Goal: Leave review/rating: Leave review/rating

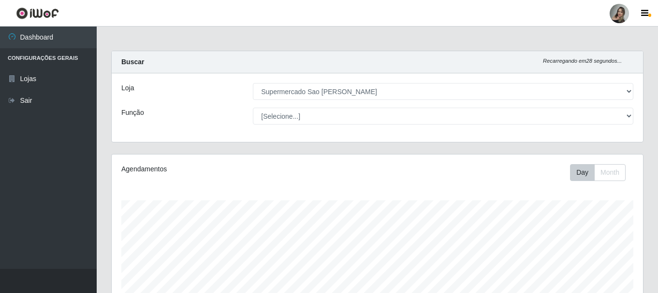
select select "383"
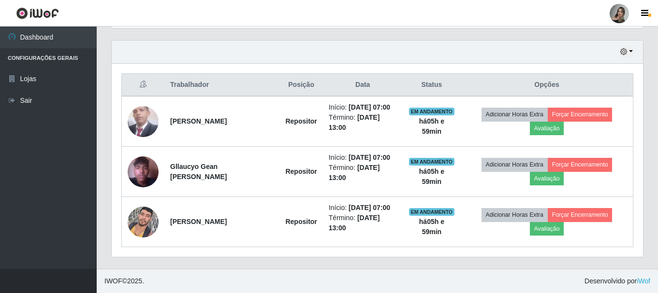
scroll to position [201, 531]
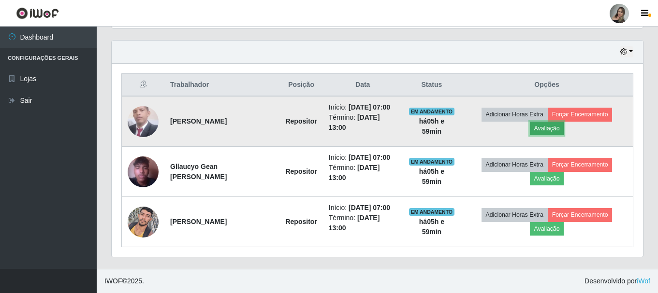
click at [539, 131] on button "Avaliação" at bounding box center [547, 129] width 34 height 14
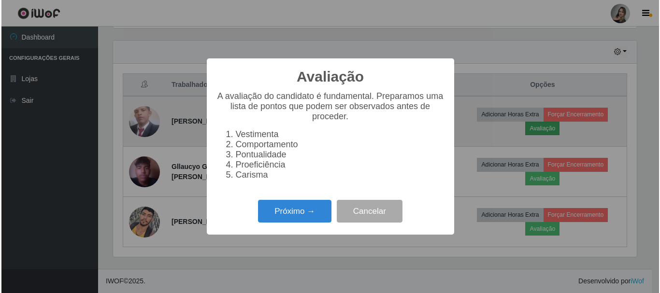
scroll to position [201, 526]
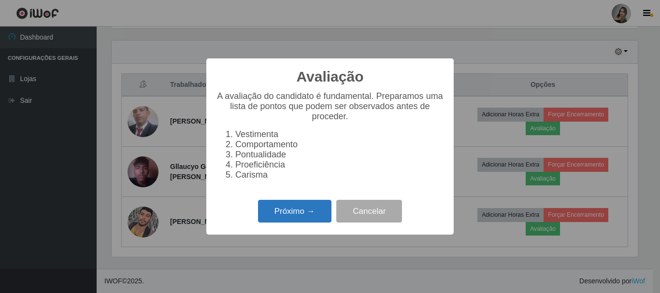
click at [307, 214] on button "Próximo →" at bounding box center [294, 211] width 73 height 23
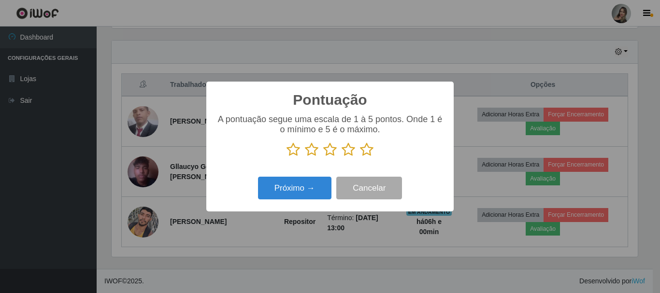
click at [309, 154] on icon at bounding box center [312, 150] width 14 height 14
click at [305, 157] on input "radio" at bounding box center [305, 157] width 0 height 0
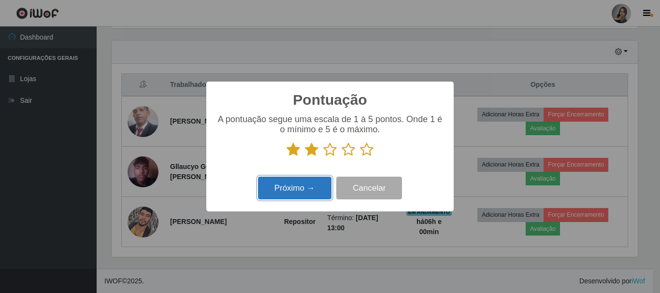
click at [306, 183] on button "Próximo →" at bounding box center [294, 188] width 73 height 23
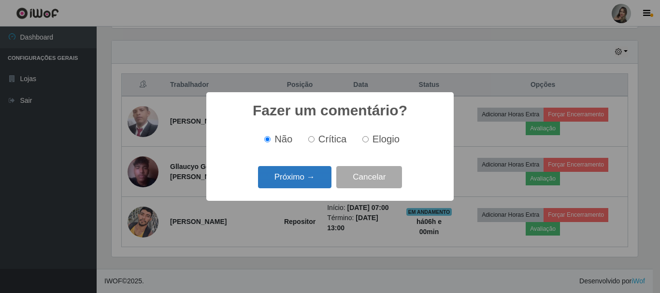
click at [317, 169] on button "Próximo →" at bounding box center [294, 177] width 73 height 23
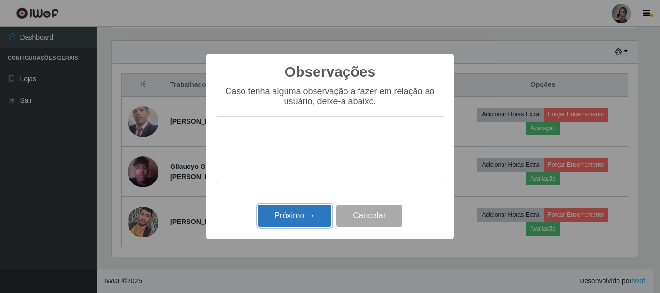
click at [296, 217] on button "Próximo →" at bounding box center [294, 216] width 73 height 23
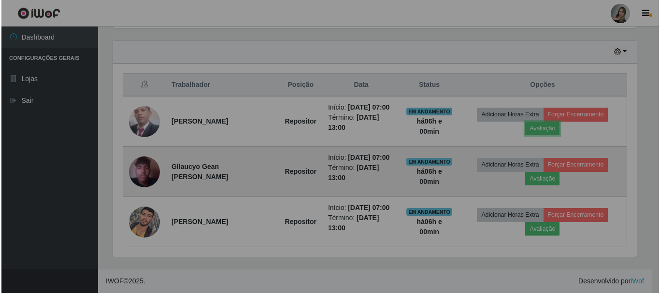
scroll to position [201, 531]
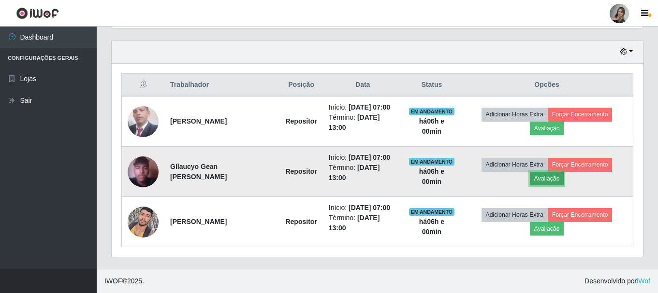
click at [549, 179] on button "Avaliação" at bounding box center [547, 179] width 34 height 14
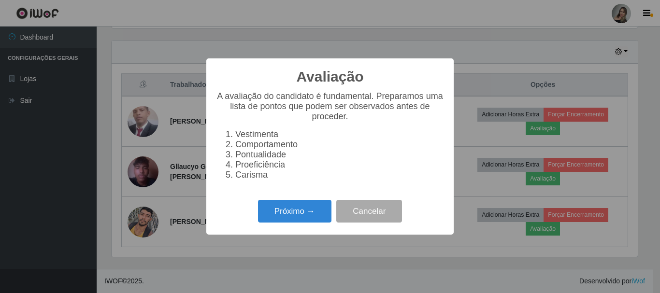
scroll to position [201, 526]
click at [290, 212] on button "Próximo →" at bounding box center [294, 211] width 73 height 23
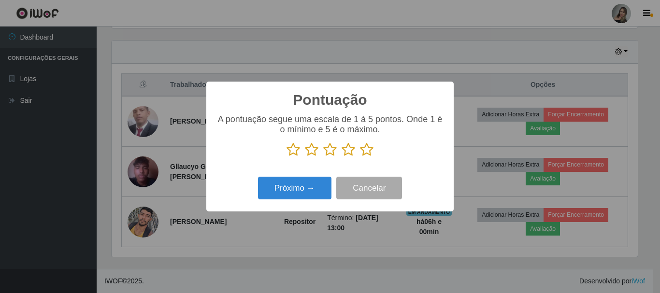
click at [311, 146] on icon at bounding box center [312, 150] width 14 height 14
click at [305, 157] on input "radio" at bounding box center [305, 157] width 0 height 0
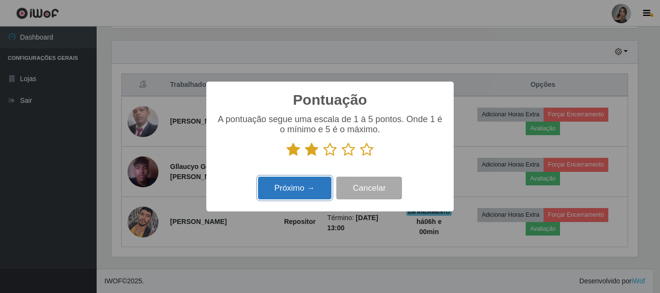
click at [302, 185] on button "Próximo →" at bounding box center [294, 188] width 73 height 23
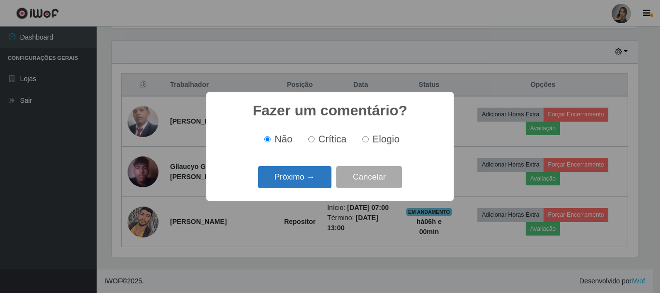
click at [303, 182] on button "Próximo →" at bounding box center [294, 177] width 73 height 23
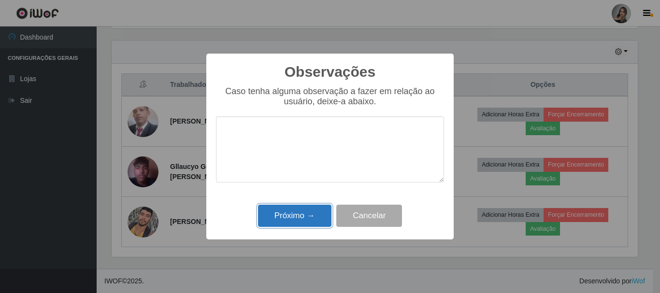
click at [309, 216] on button "Próximo →" at bounding box center [294, 216] width 73 height 23
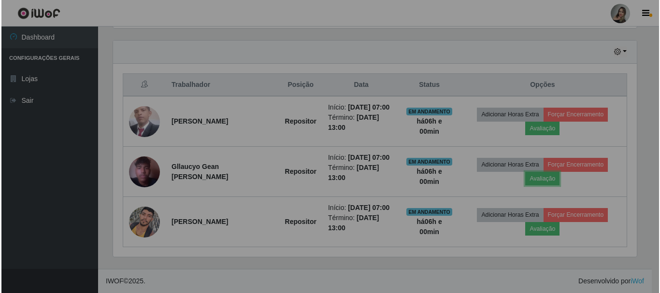
scroll to position [201, 531]
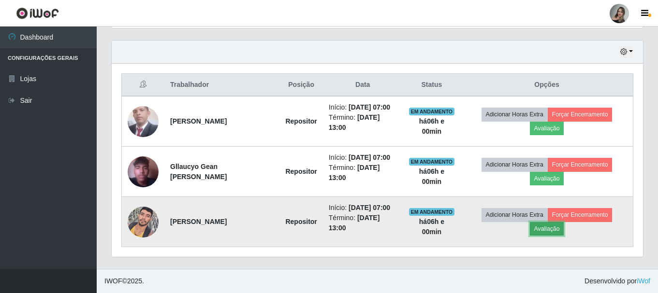
click at [547, 227] on button "Avaliação" at bounding box center [547, 229] width 34 height 14
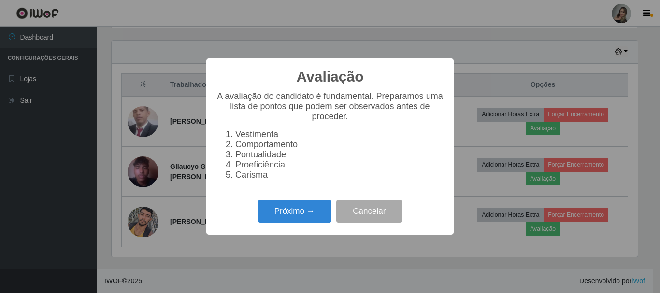
scroll to position [201, 526]
click at [282, 213] on button "Próximo →" at bounding box center [294, 211] width 73 height 23
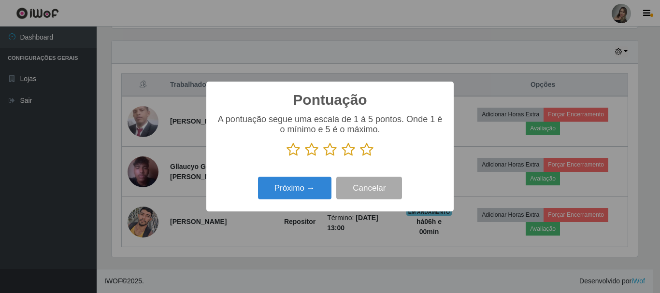
scroll to position [483003, 482678]
click at [311, 154] on icon at bounding box center [312, 150] width 14 height 14
click at [305, 157] on input "radio" at bounding box center [305, 157] width 0 height 0
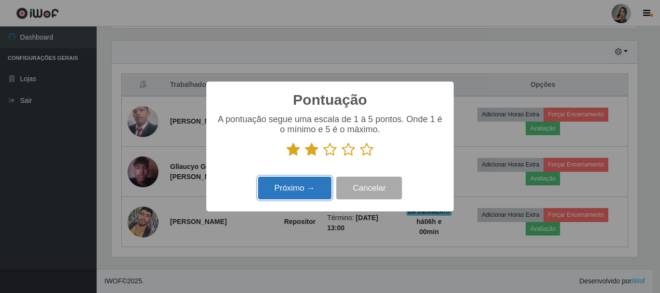
click at [297, 190] on button "Próximo →" at bounding box center [294, 188] width 73 height 23
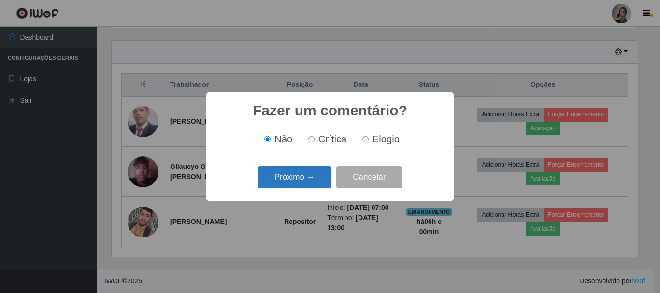
click at [302, 183] on button "Próximo →" at bounding box center [294, 177] width 73 height 23
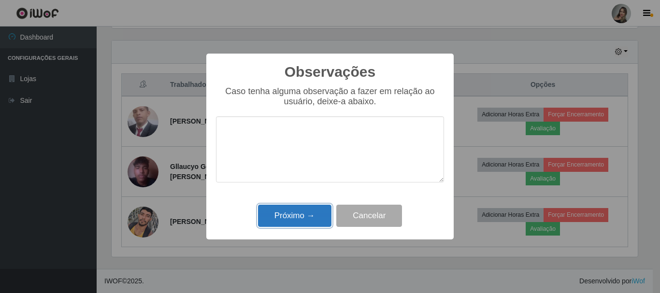
click at [312, 214] on button "Próximo →" at bounding box center [294, 216] width 73 height 23
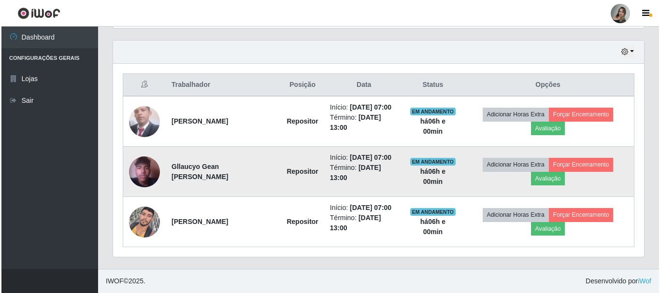
scroll to position [201, 531]
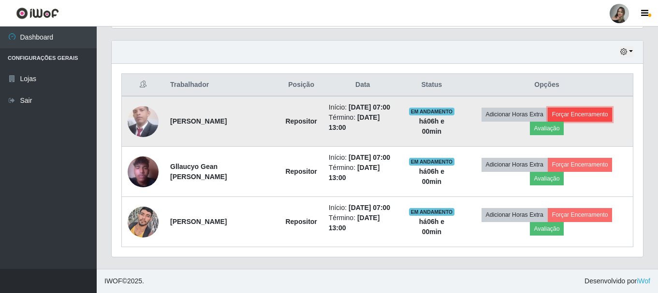
click at [579, 108] on button "Forçar Encerramento" at bounding box center [579, 115] width 65 height 14
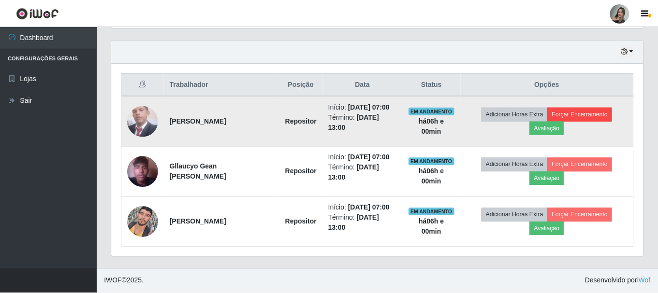
scroll to position [201, 526]
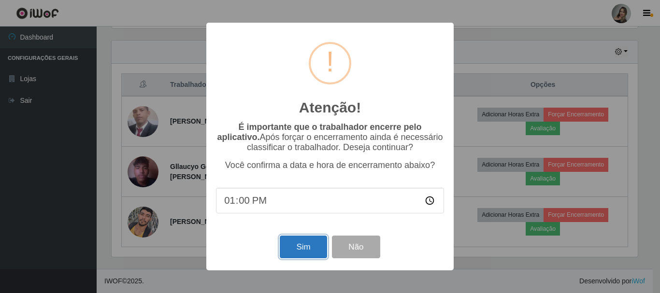
click at [296, 250] on button "Sim" at bounding box center [303, 247] width 47 height 23
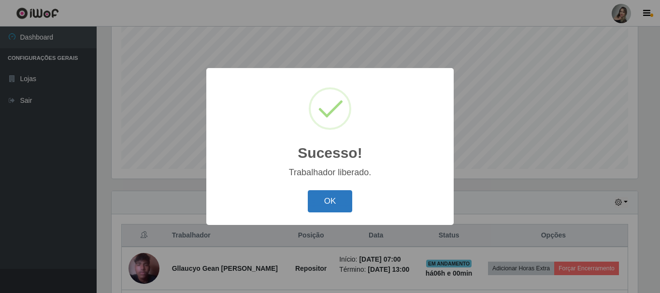
click at [328, 205] on button "OK" at bounding box center [330, 201] width 45 height 23
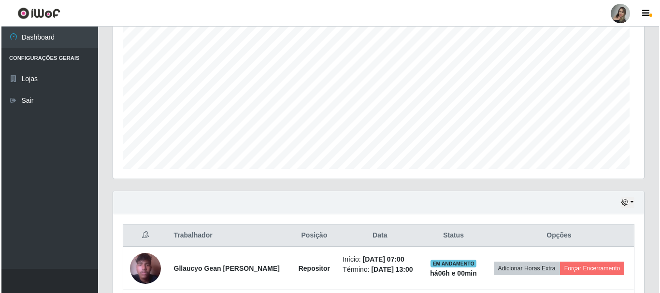
scroll to position [201, 531]
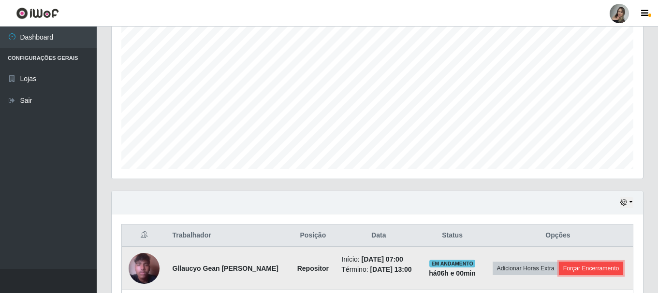
click at [590, 264] on button "Forçar Encerramento" at bounding box center [591, 269] width 65 height 14
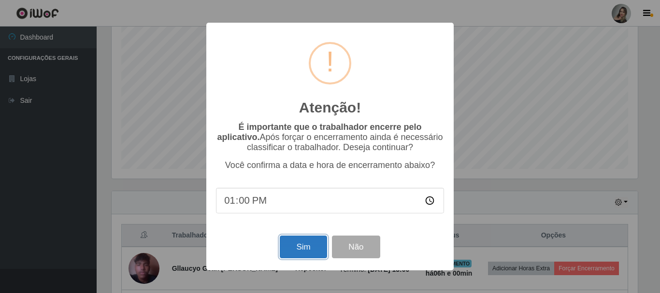
click at [309, 256] on button "Sim" at bounding box center [303, 247] width 47 height 23
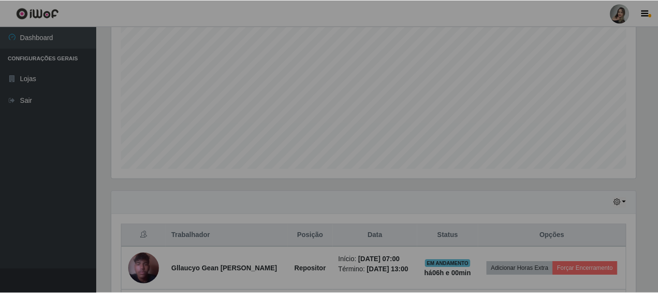
scroll to position [0, 0]
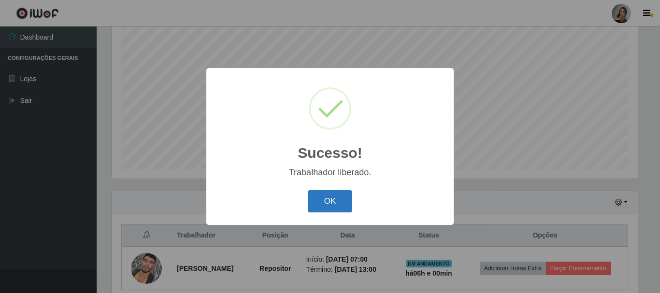
click at [318, 211] on button "OK" at bounding box center [330, 201] width 45 height 23
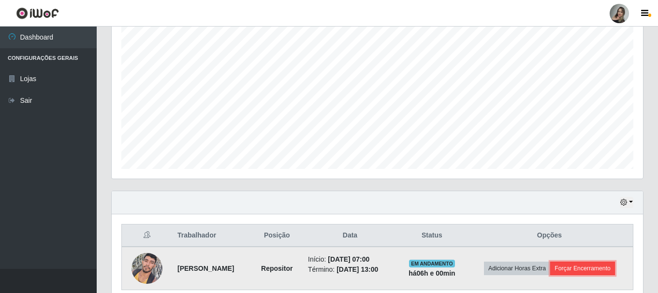
click at [588, 272] on button "Forçar Encerramento" at bounding box center [582, 269] width 65 height 14
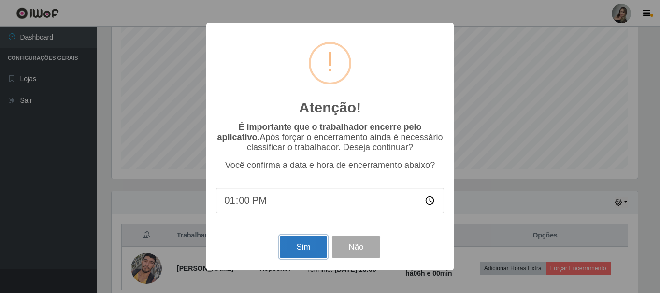
click at [304, 251] on button "Sim" at bounding box center [303, 247] width 47 height 23
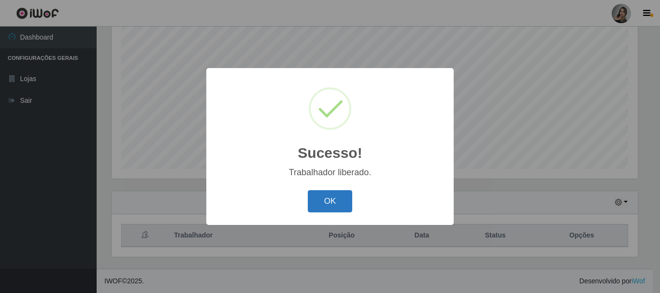
click at [319, 208] on button "OK" at bounding box center [330, 201] width 45 height 23
